Goal: Information Seeking & Learning: Learn about a topic

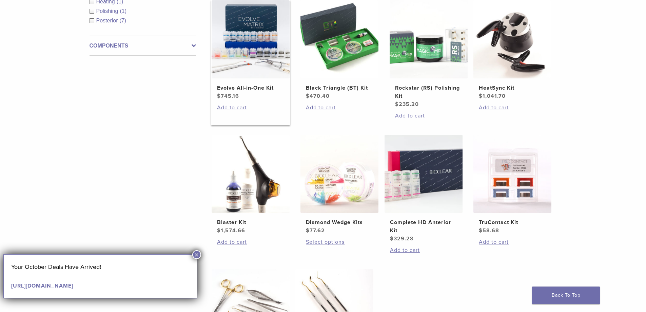
scroll to position [170, 0]
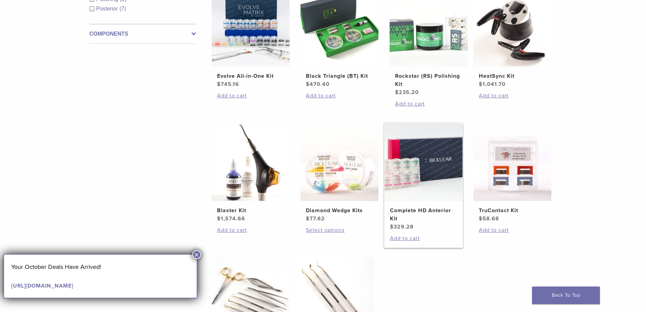
click at [447, 190] on img at bounding box center [423, 162] width 78 height 78
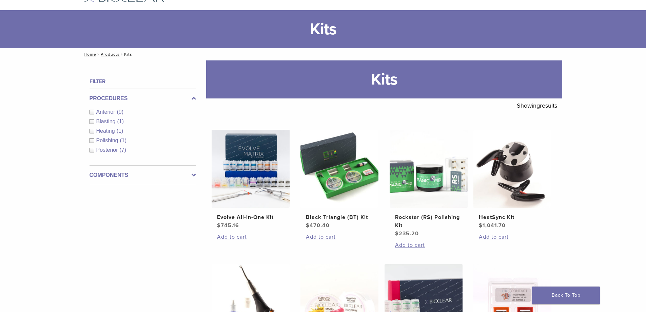
scroll to position [68, 0]
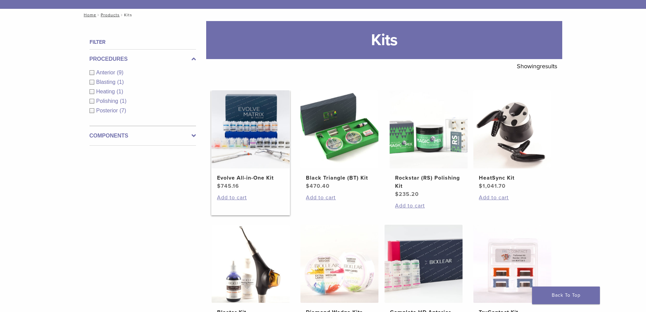
click at [245, 130] on img at bounding box center [251, 129] width 78 height 78
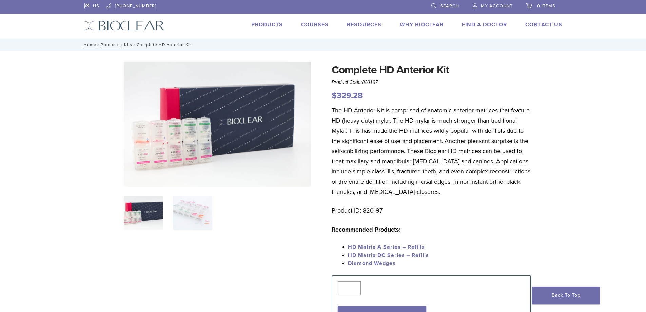
scroll to position [136, 0]
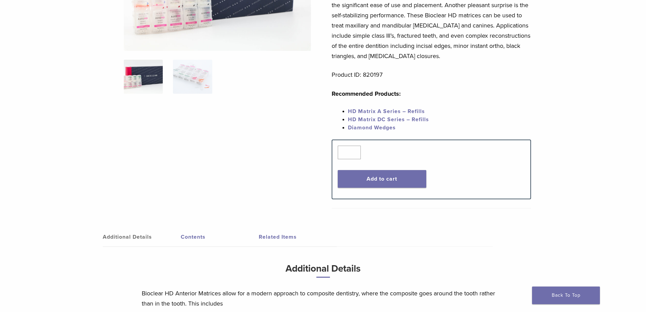
click at [397, 111] on link "HD Matrix A Series – Refills" at bounding box center [386, 111] width 77 height 7
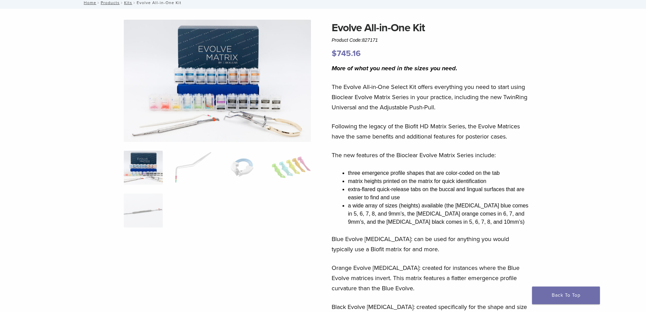
scroll to position [34, 0]
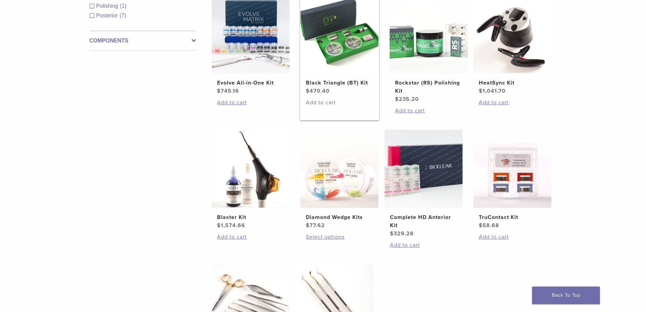
scroll to position [102, 0]
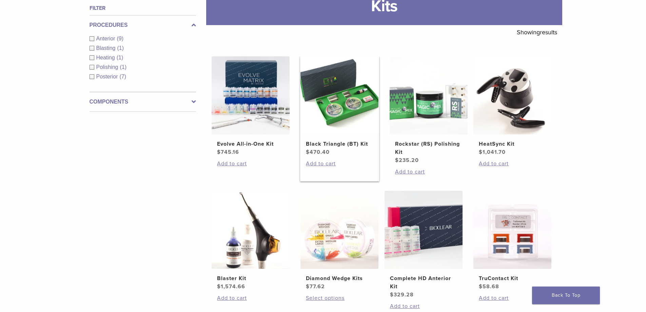
click at [351, 104] on img at bounding box center [339, 95] width 78 height 78
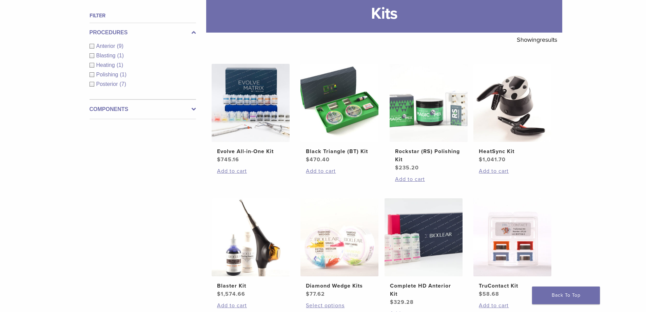
scroll to position [34, 0]
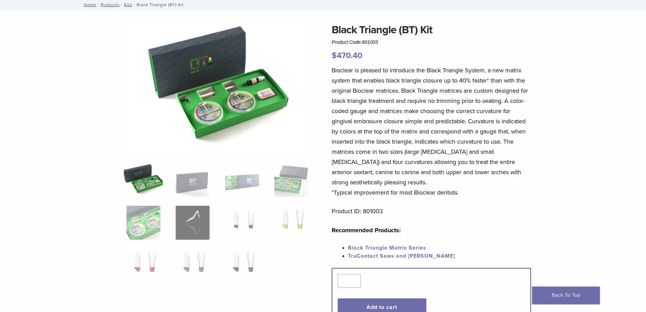
scroll to position [102, 0]
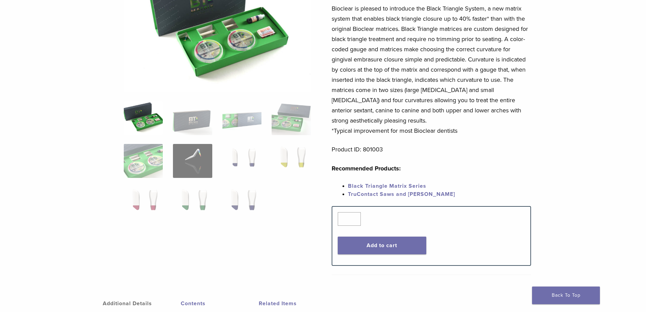
click at [419, 187] on link "Black Triangle Matrix Series" at bounding box center [387, 185] width 78 height 7
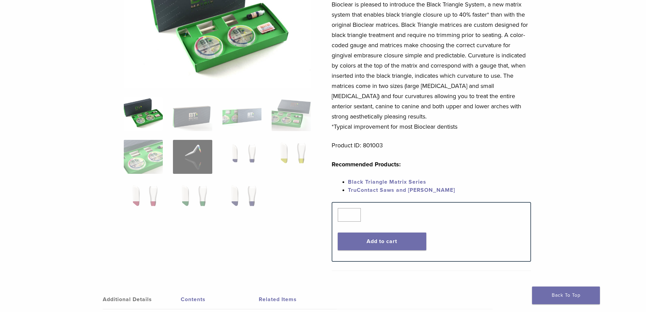
scroll to position [0, 0]
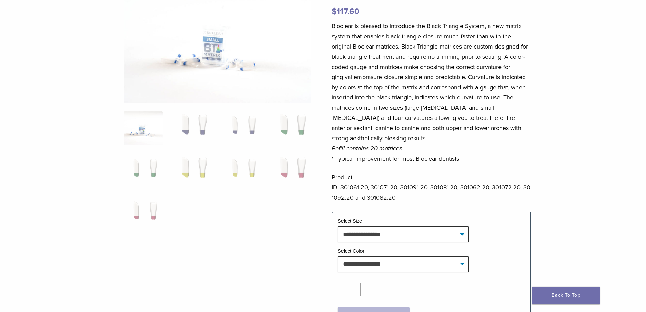
scroll to position [170, 0]
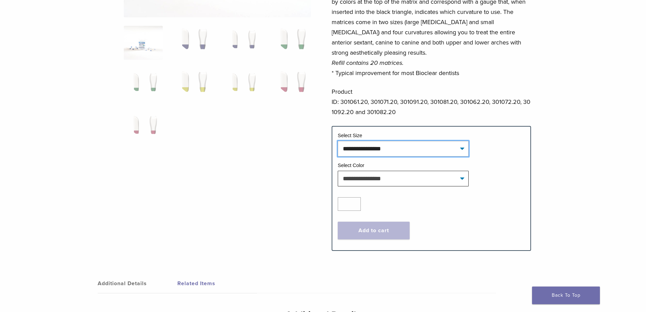
click at [405, 144] on select "**********" at bounding box center [403, 149] width 131 height 16
